Goal: Information Seeking & Learning: Learn about a topic

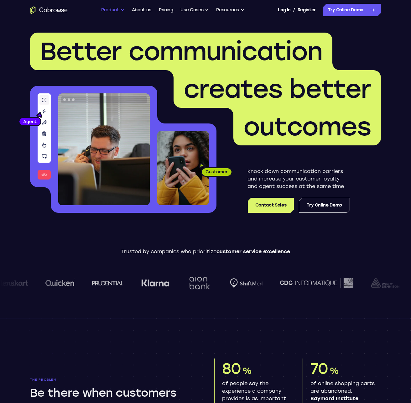
click at [120, 11] on button "Product" at bounding box center [112, 10] width 23 height 13
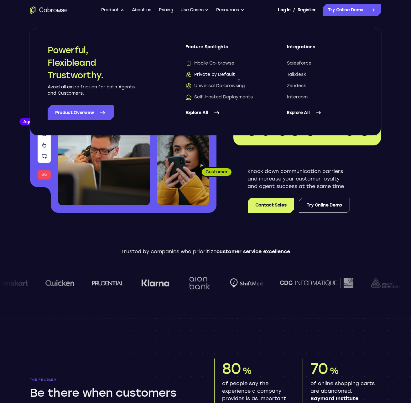
click at [206, 74] on span "Private by Default" at bounding box center [209, 74] width 49 height 6
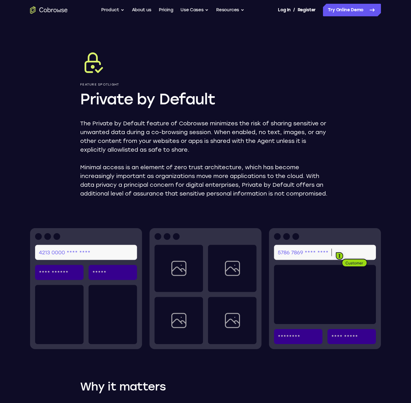
click at [37, 53] on div "Feature Spotlight Private by Default The Private by Default feature of Cobrowse…" at bounding box center [205, 306] width 401 height 572
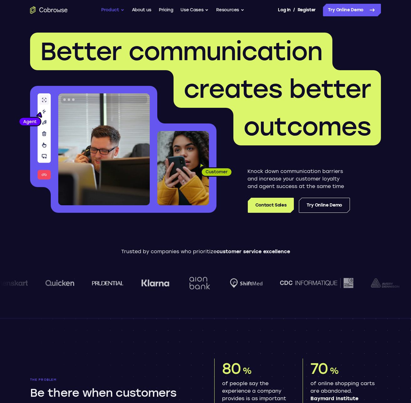
click at [123, 10] on button "Product" at bounding box center [112, 10] width 23 height 13
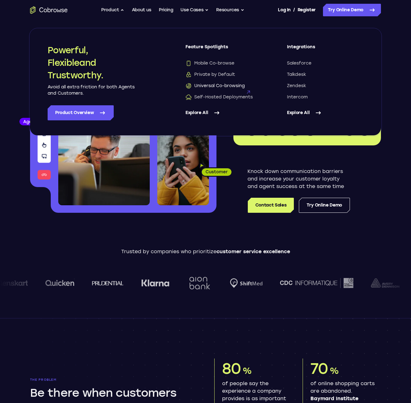
click at [204, 85] on span "Universal Co-browsing" at bounding box center [214, 86] width 59 height 6
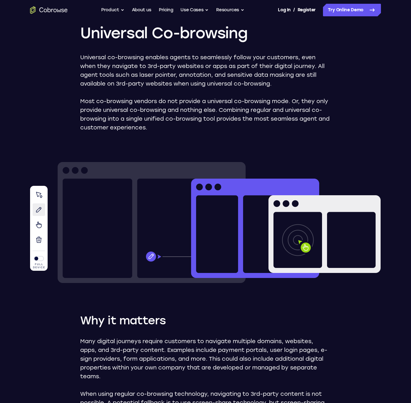
scroll to position [1, 0]
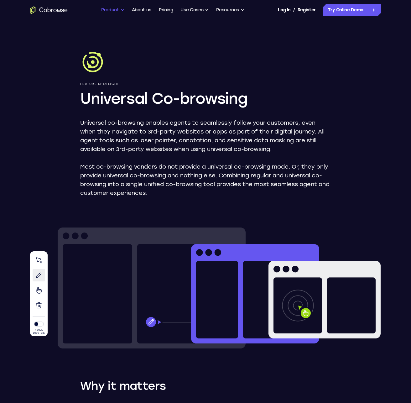
click at [118, 11] on button "Product" at bounding box center [112, 10] width 23 height 13
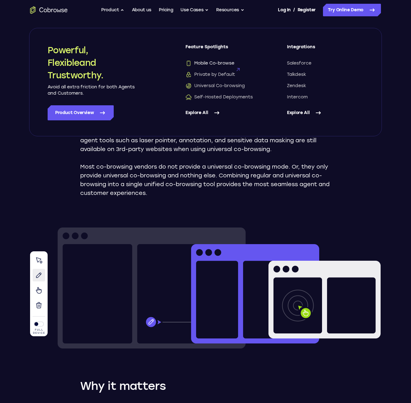
click at [199, 64] on span "Mobile Co-browse" at bounding box center [209, 63] width 49 height 6
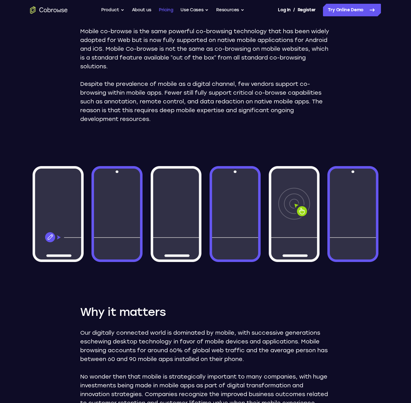
scroll to position [94, 0]
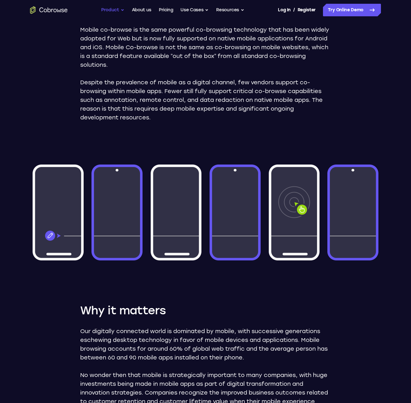
click at [118, 12] on button "Product" at bounding box center [112, 10] width 23 height 13
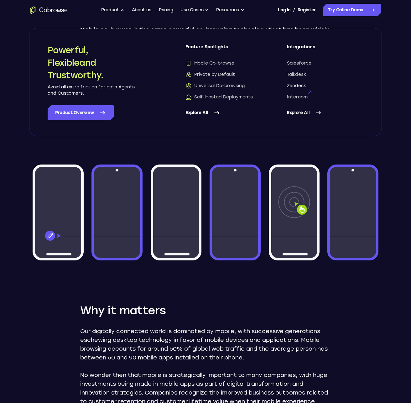
click at [292, 85] on span "Zendesk" at bounding box center [296, 86] width 19 height 6
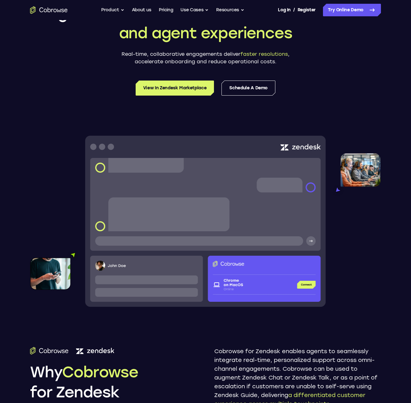
scroll to position [77, 0]
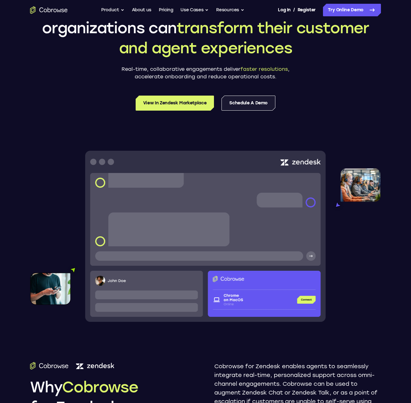
click at [244, 107] on link "Schedule a Demo" at bounding box center [248, 103] width 54 height 15
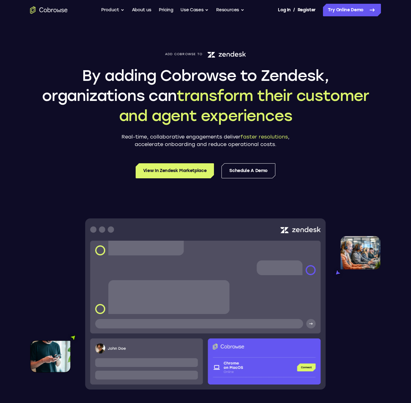
scroll to position [0, 0]
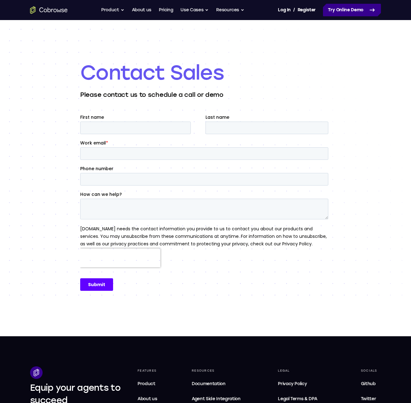
click at [350, 13] on link "Try Online Demo" at bounding box center [352, 10] width 58 height 13
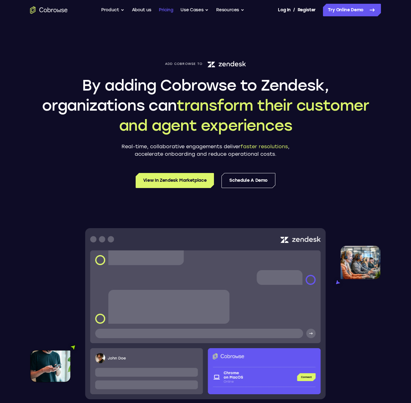
click at [167, 11] on link "Pricing" at bounding box center [166, 10] width 14 height 13
